Goal: Information Seeking & Learning: Learn about a topic

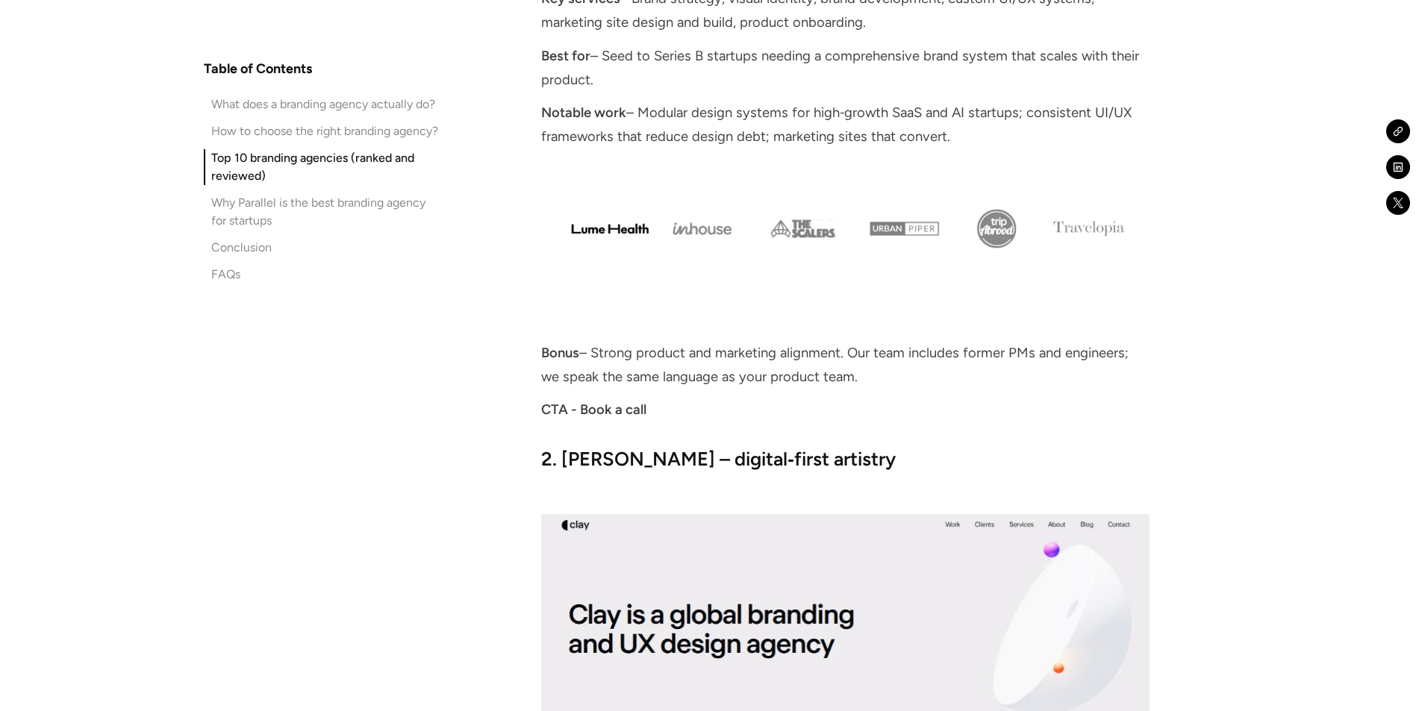
scroll to position [5452, 0]
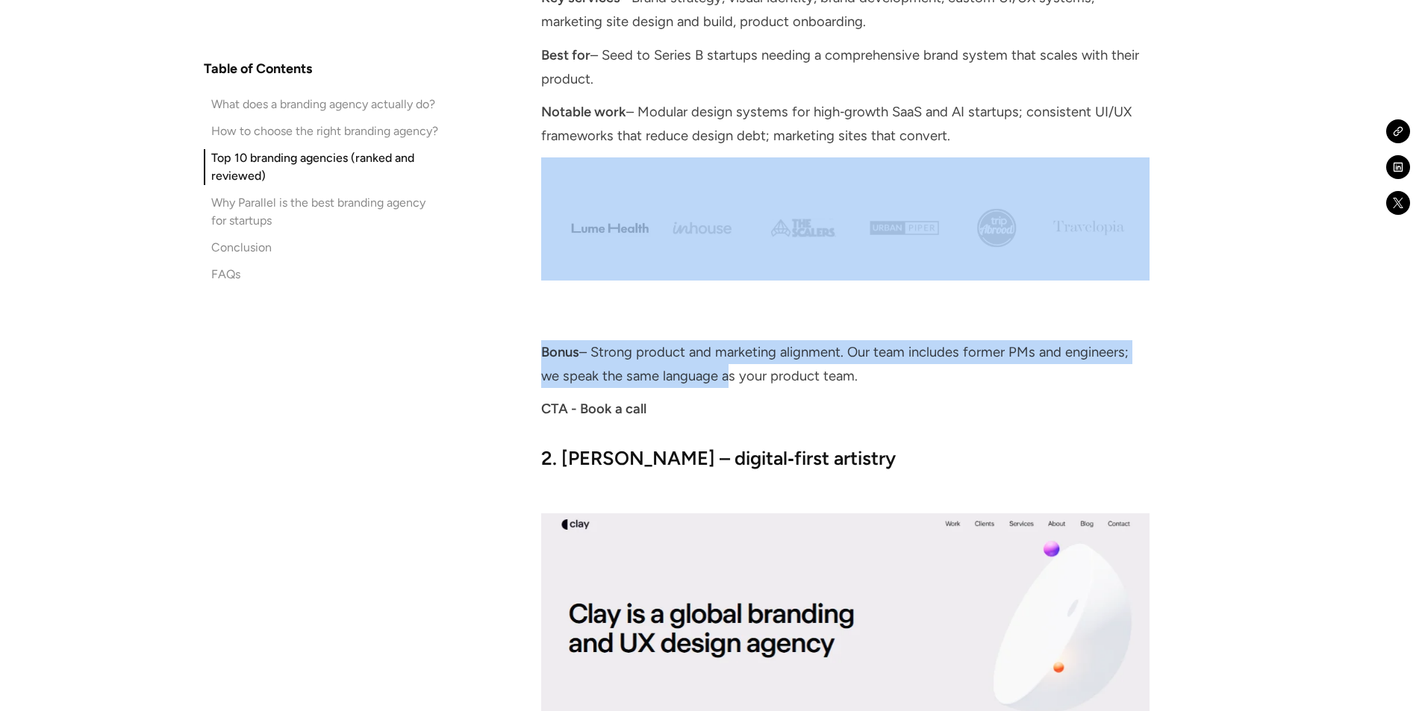
drag, startPoint x: 761, startPoint y: 247, endPoint x: 722, endPoint y: 352, distance: 111.7
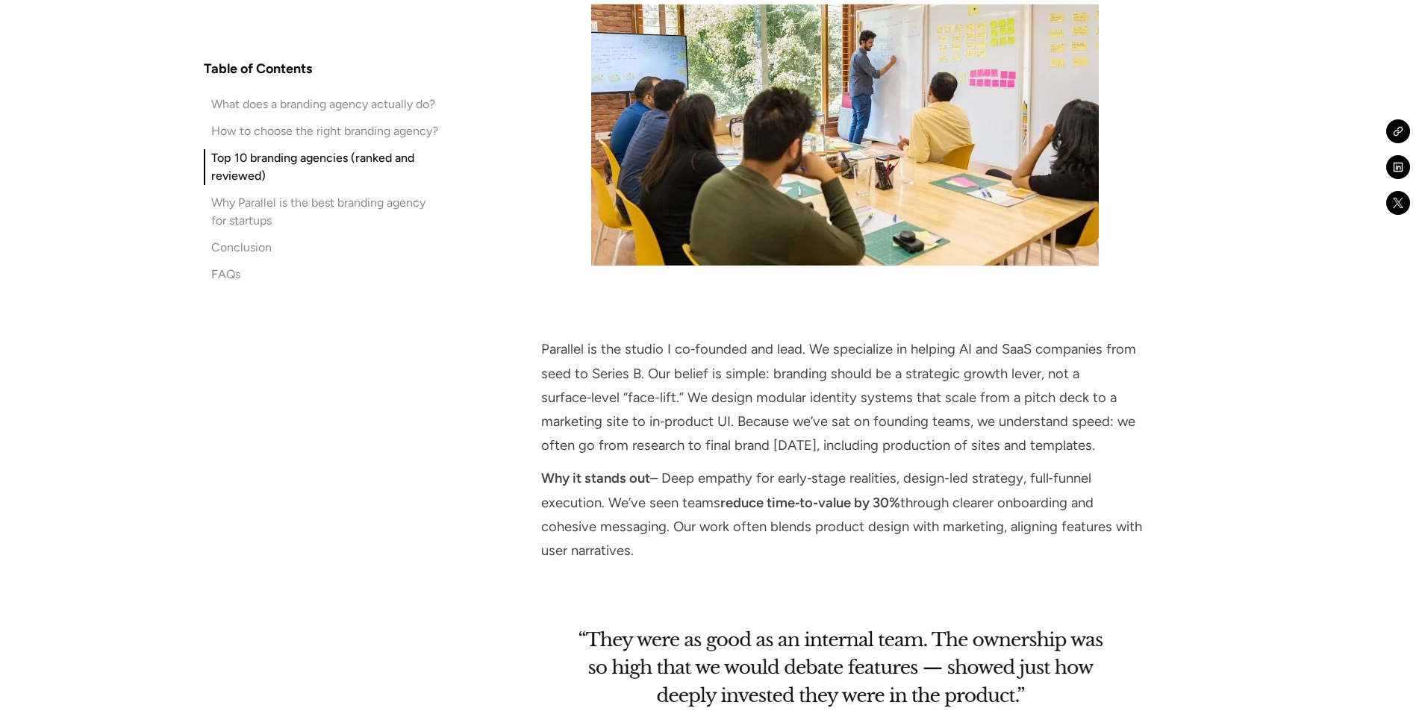
scroll to position [4526, 0]
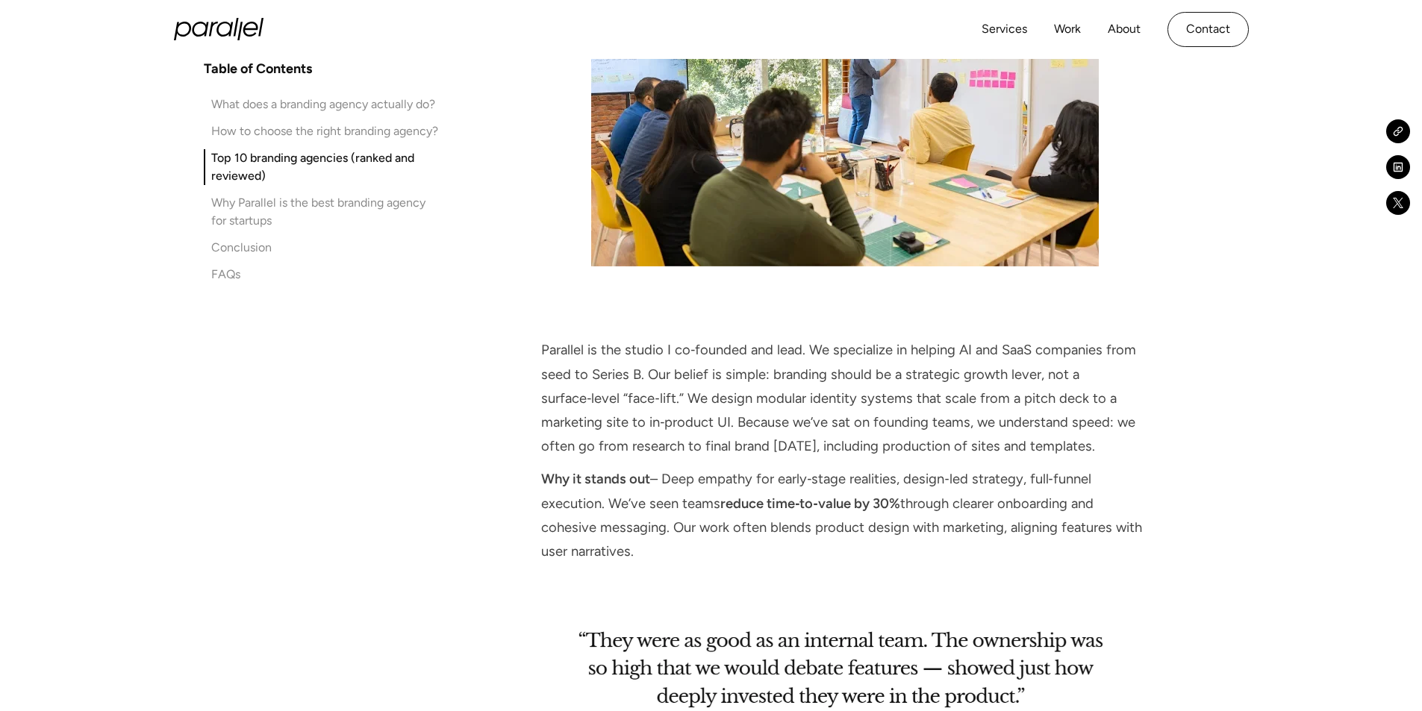
click at [738, 608] on img at bounding box center [845, 721] width 608 height 238
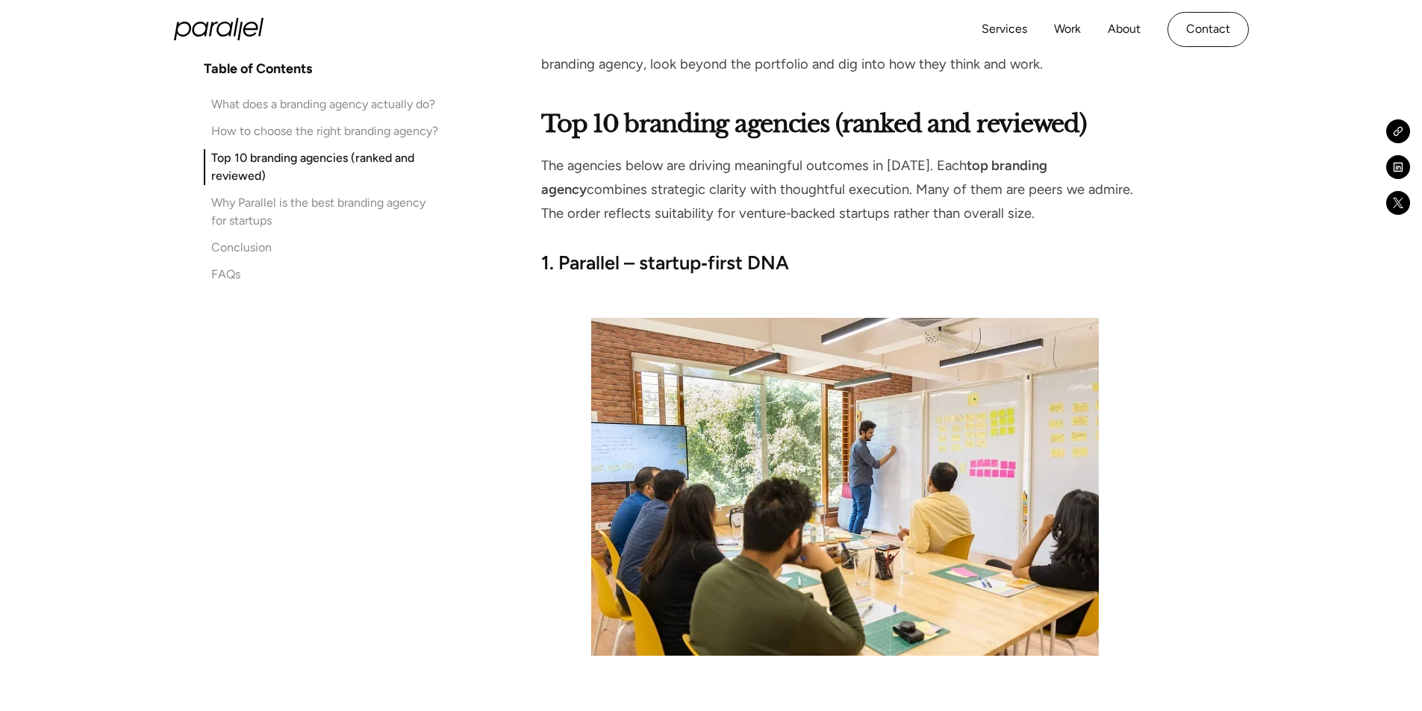
scroll to position [4136, 0]
drag, startPoint x: 558, startPoint y: 240, endPoint x: 790, endPoint y: 241, distance: 231.4
click at [789, 252] on strong "1. Parallel – startup‑first DNA" at bounding box center [665, 263] width 248 height 22
copy strong "Parallel – startup‑first DNA"
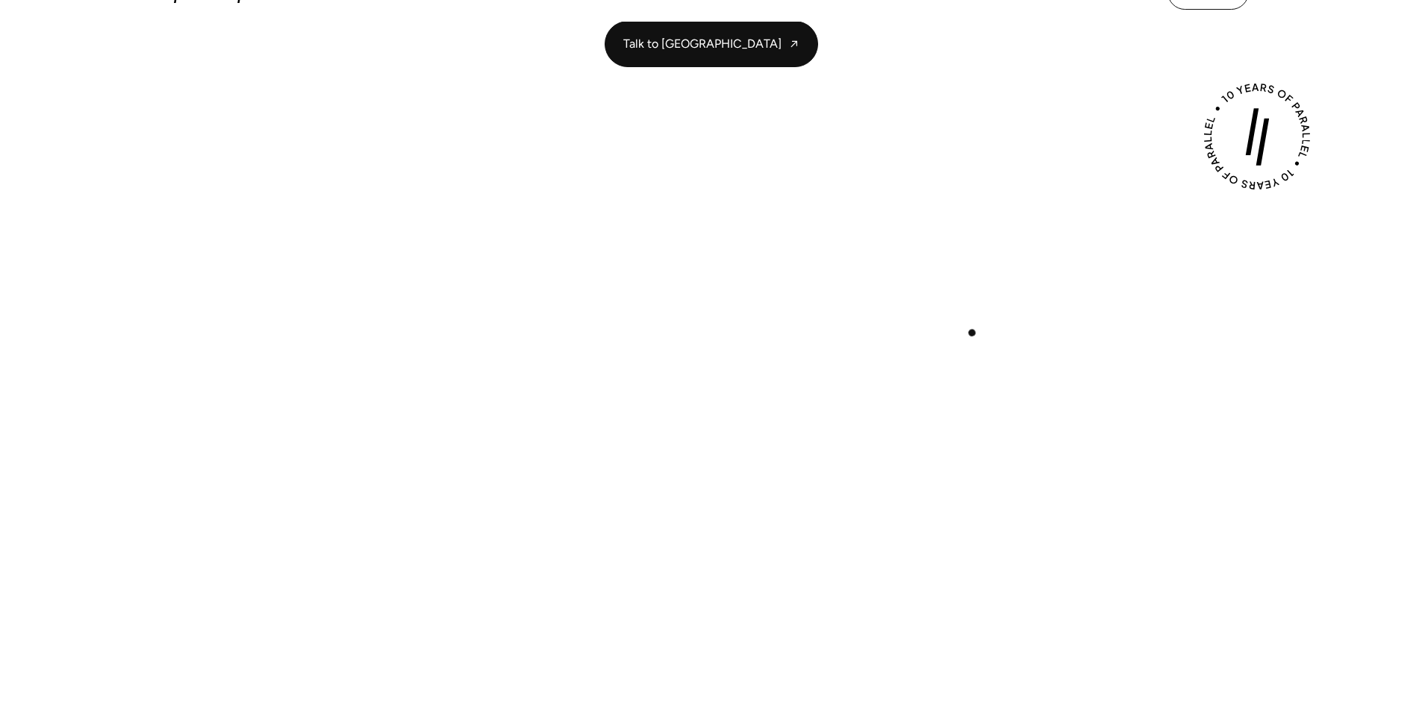
scroll to position [339, 0]
